Goal: Browse casually

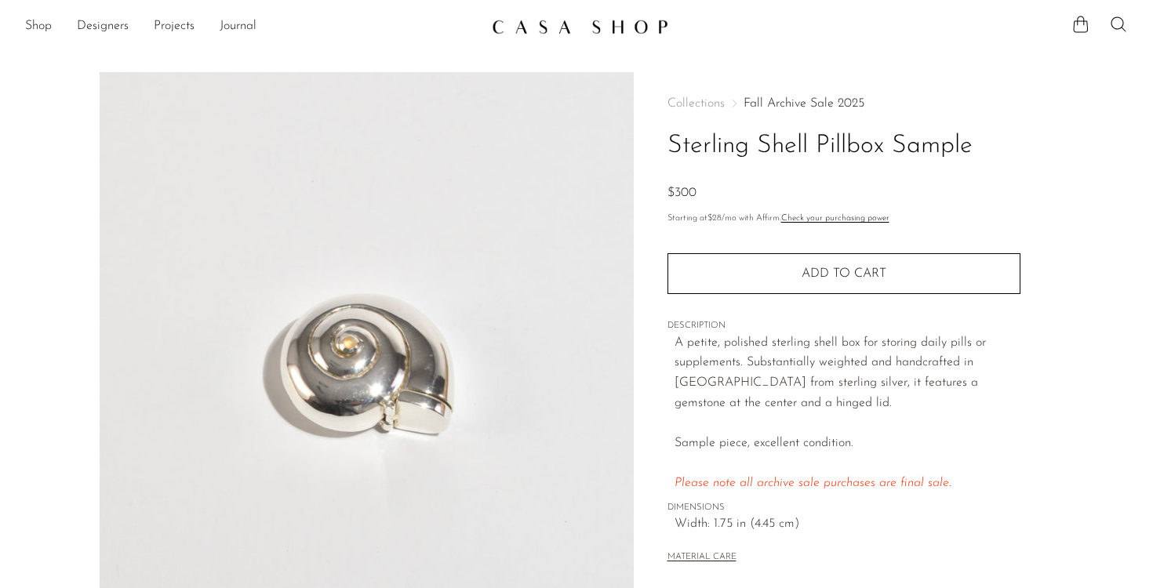
click at [819, 103] on link "Fall Archive Sale 2025" at bounding box center [803, 103] width 121 height 13
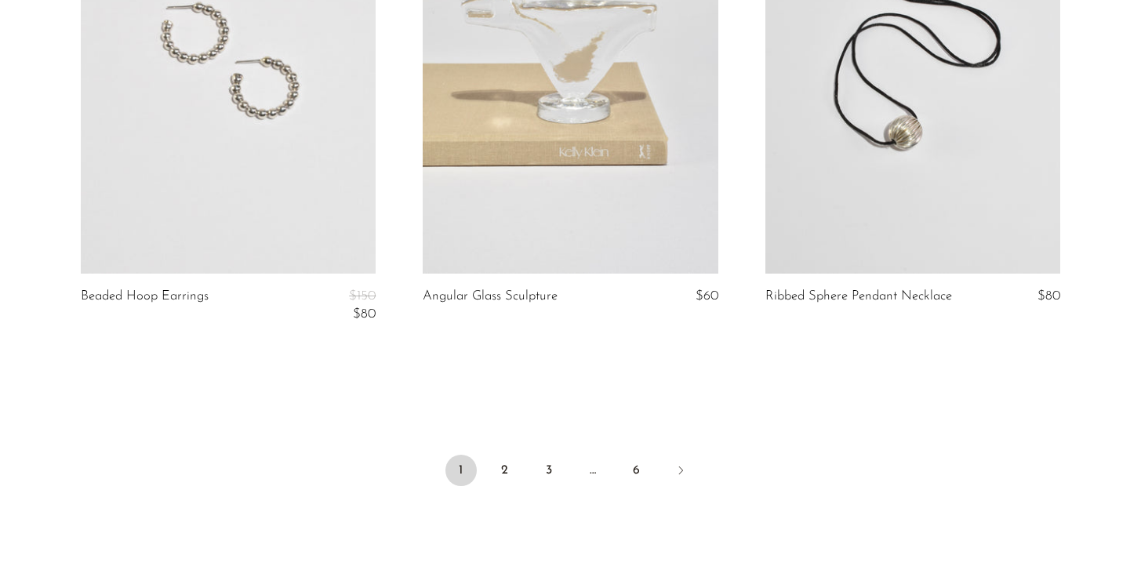
scroll to position [5738, 0]
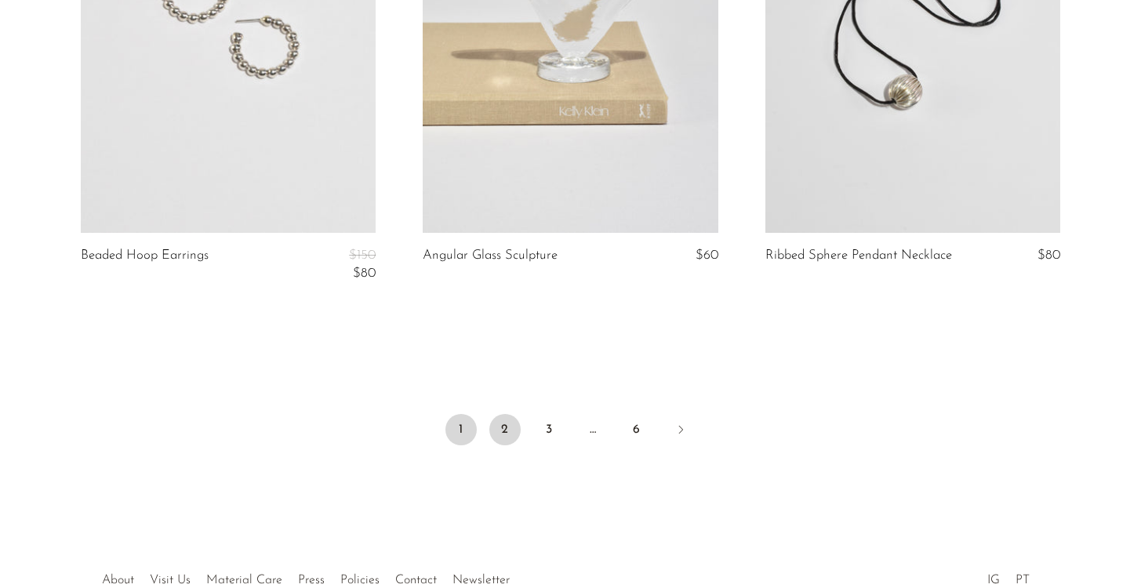
click at [510, 429] on link "2" at bounding box center [504, 429] width 31 height 31
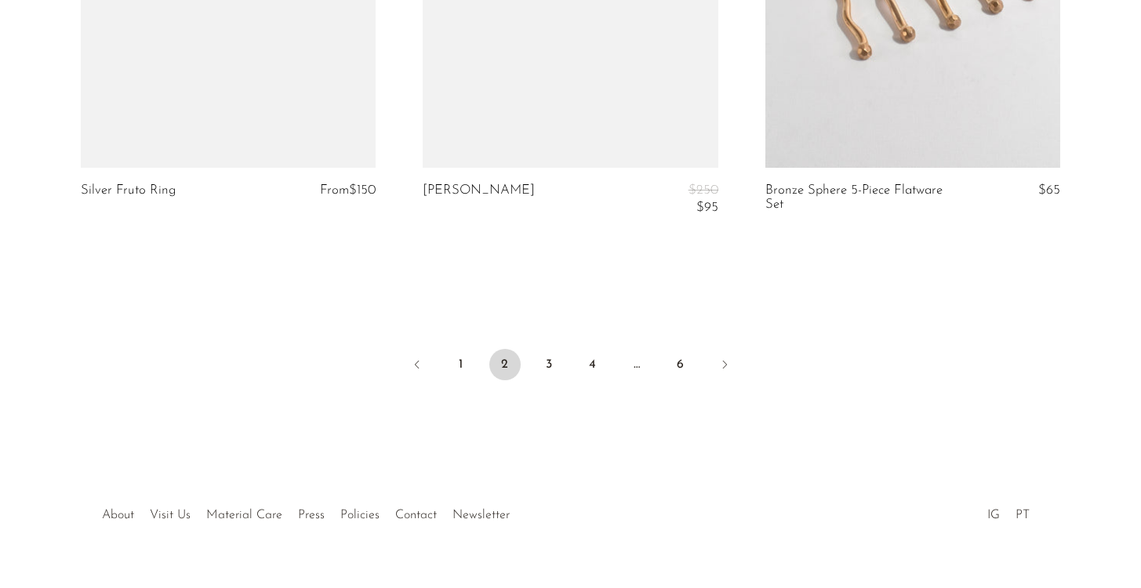
scroll to position [5903, 0]
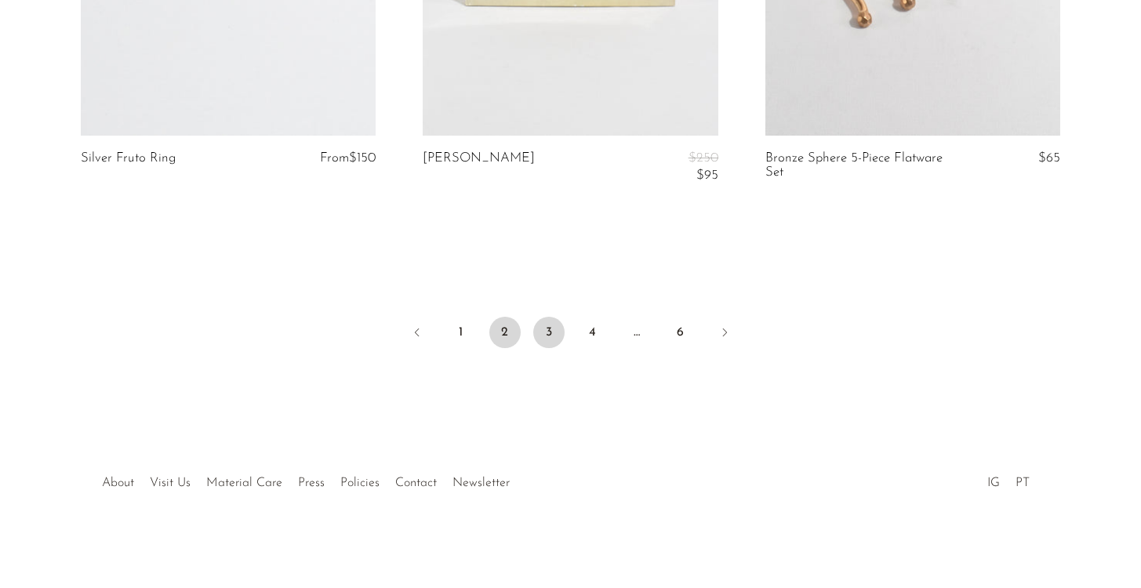
click at [553, 331] on link "3" at bounding box center [548, 332] width 31 height 31
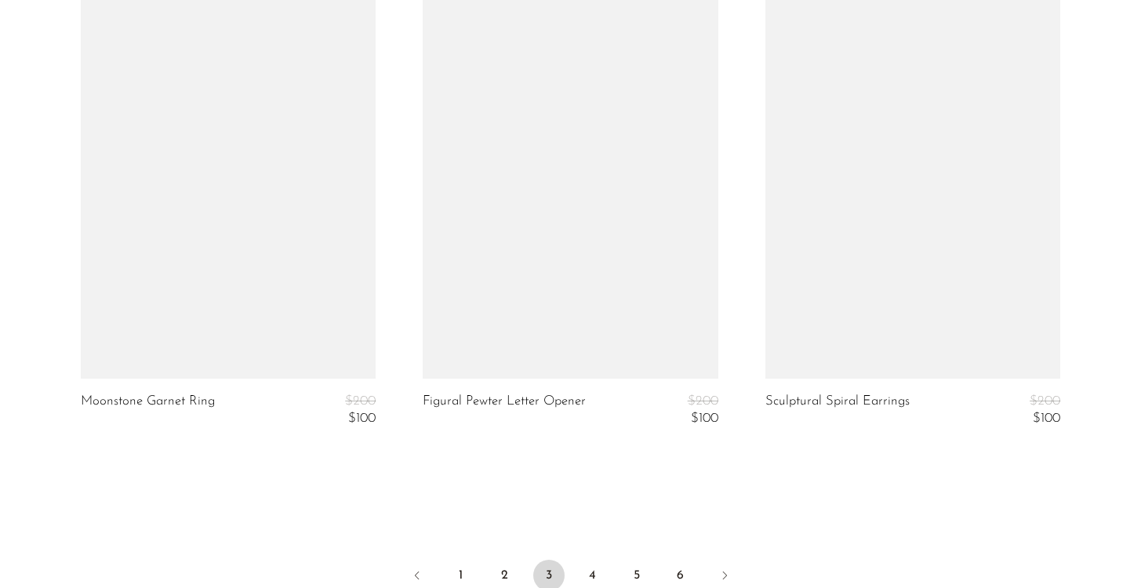
scroll to position [5617, 0]
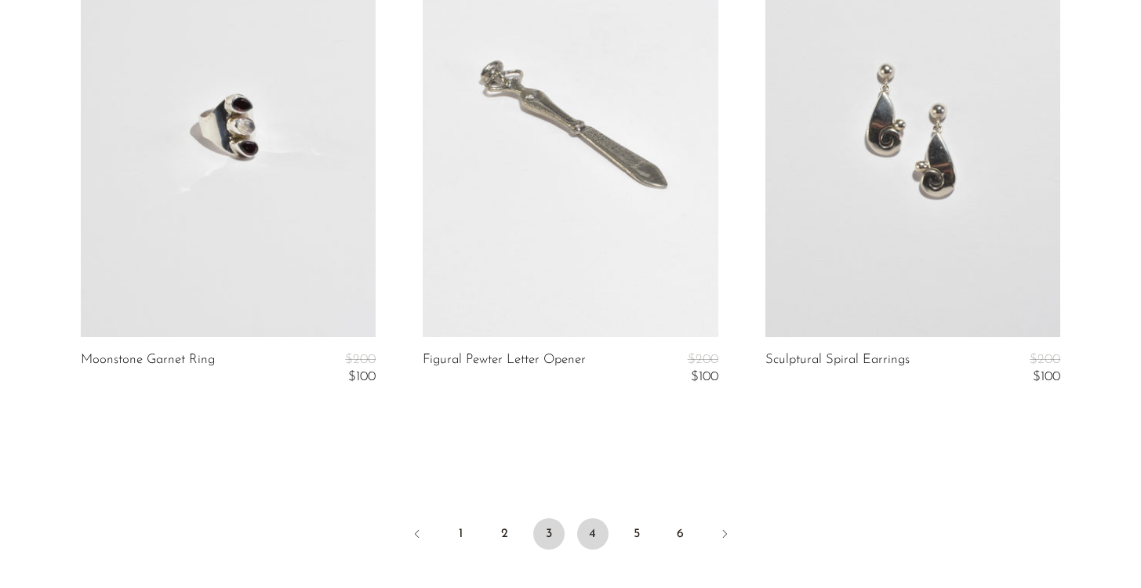
click at [591, 534] on link "4" at bounding box center [592, 533] width 31 height 31
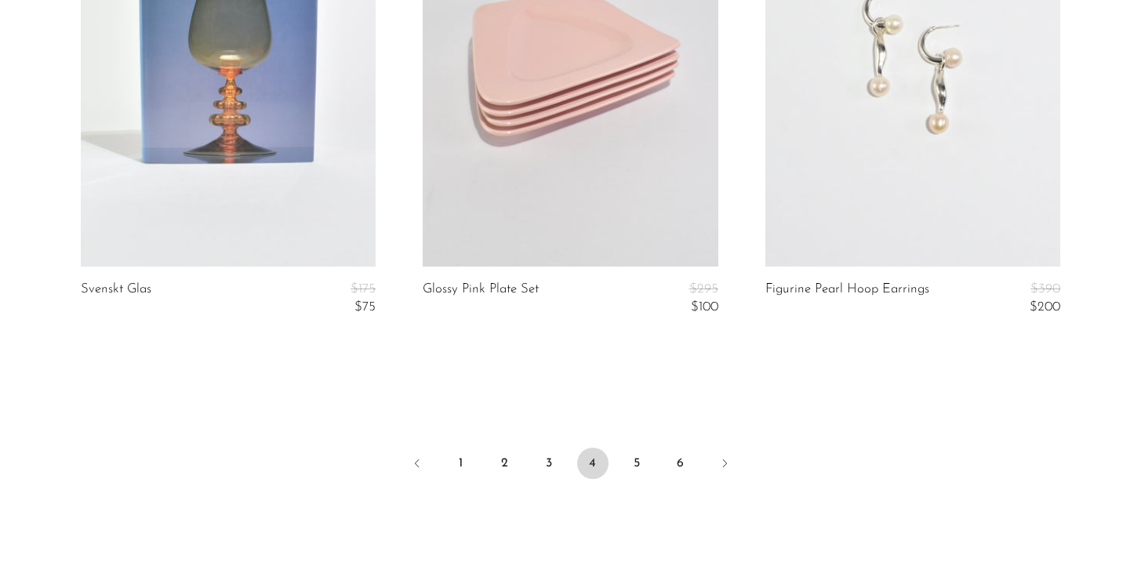
scroll to position [5795, 0]
click at [636, 455] on link "5" at bounding box center [636, 460] width 31 height 31
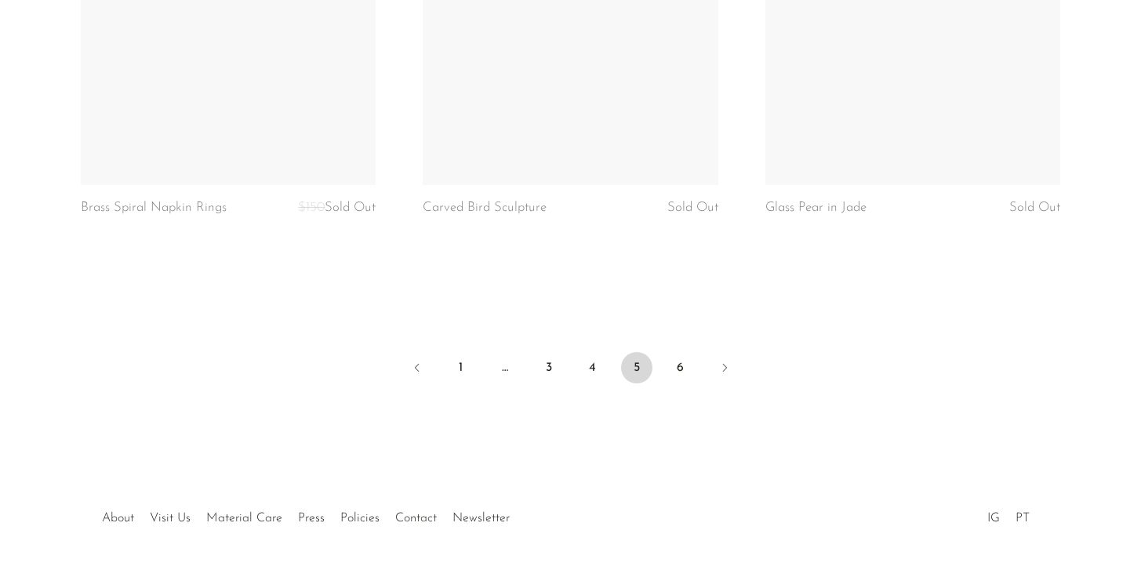
scroll to position [5839, 0]
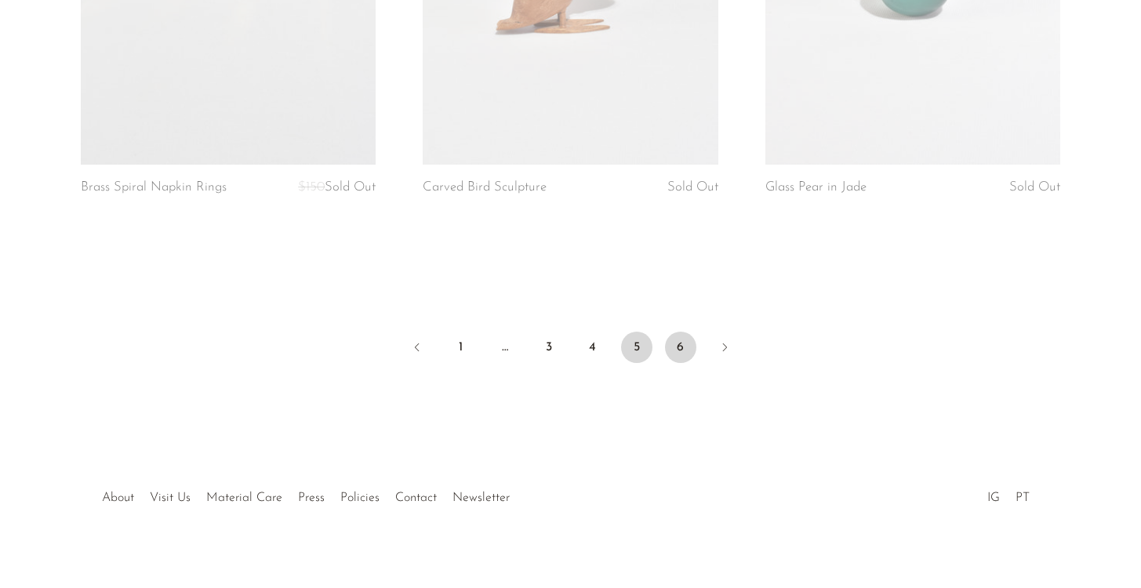
click at [688, 332] on link "6" at bounding box center [680, 347] width 31 height 31
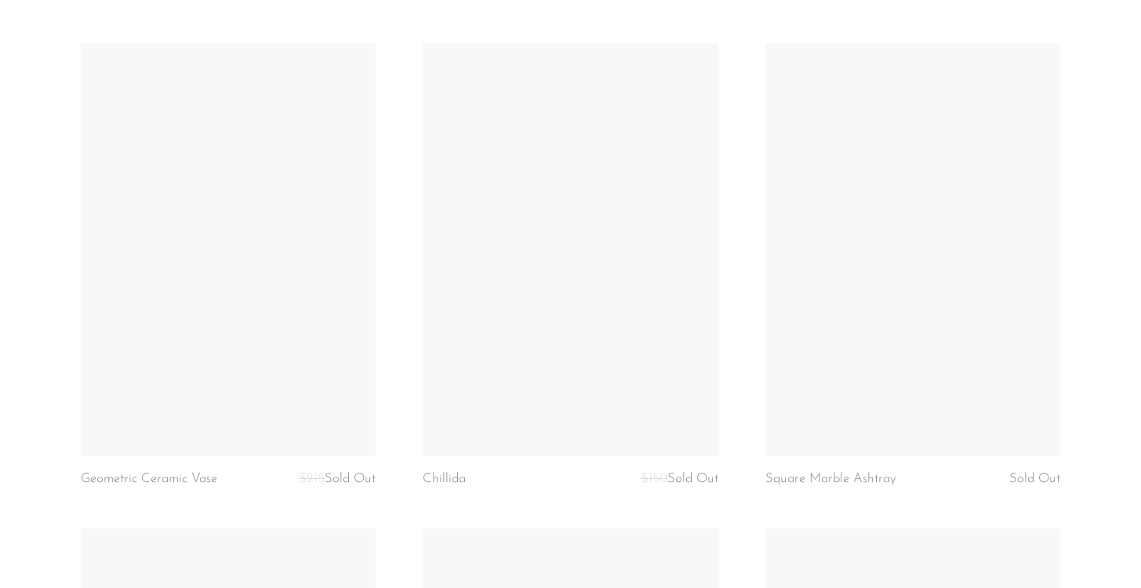
scroll to position [3589, 0]
